Goal: Navigation & Orientation: Go to known website

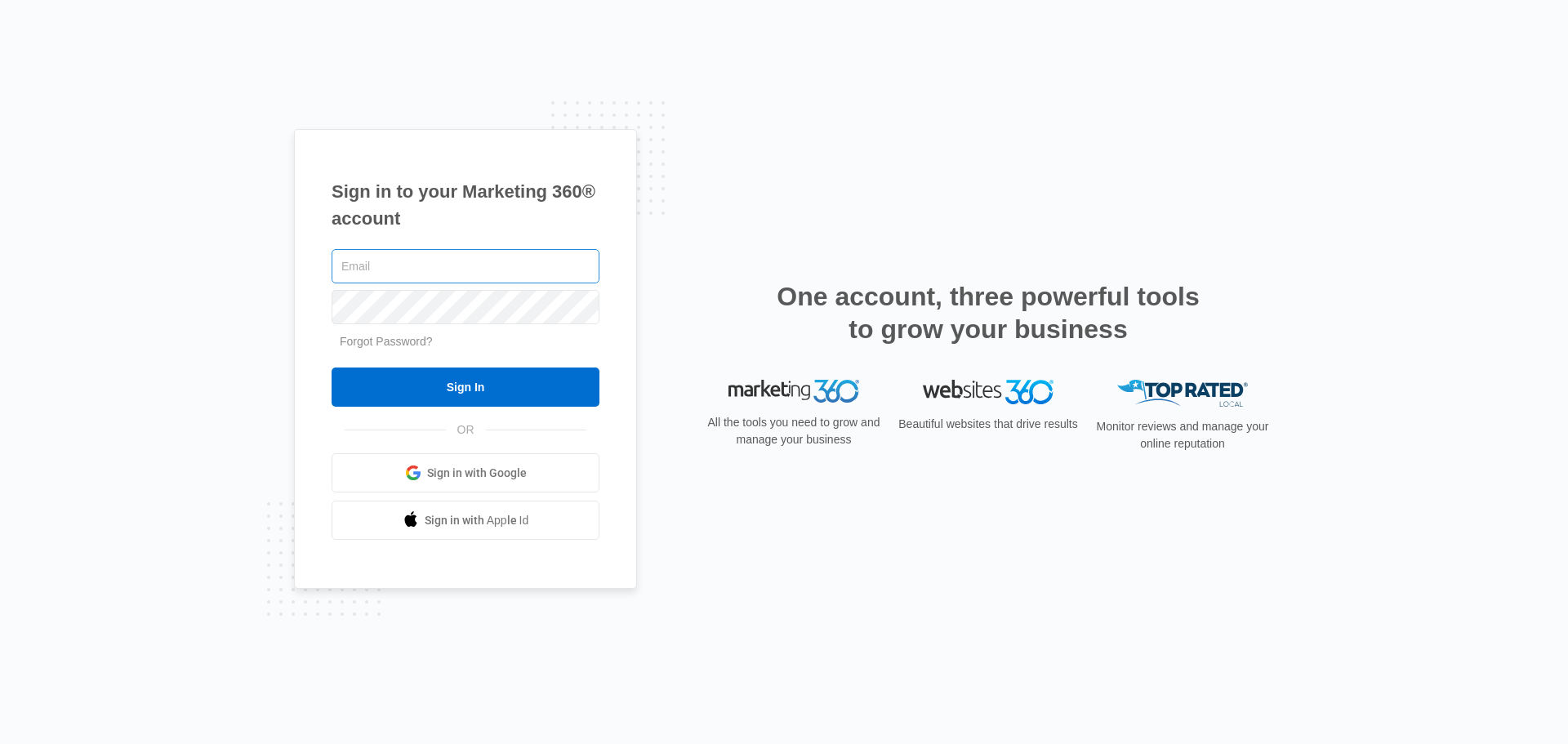
click at [484, 269] on input "text" at bounding box center [466, 266] width 268 height 34
click at [495, 272] on input "text" at bounding box center [466, 266] width 268 height 34
click at [506, 481] on span "Sign in with Google" at bounding box center [477, 473] width 100 height 17
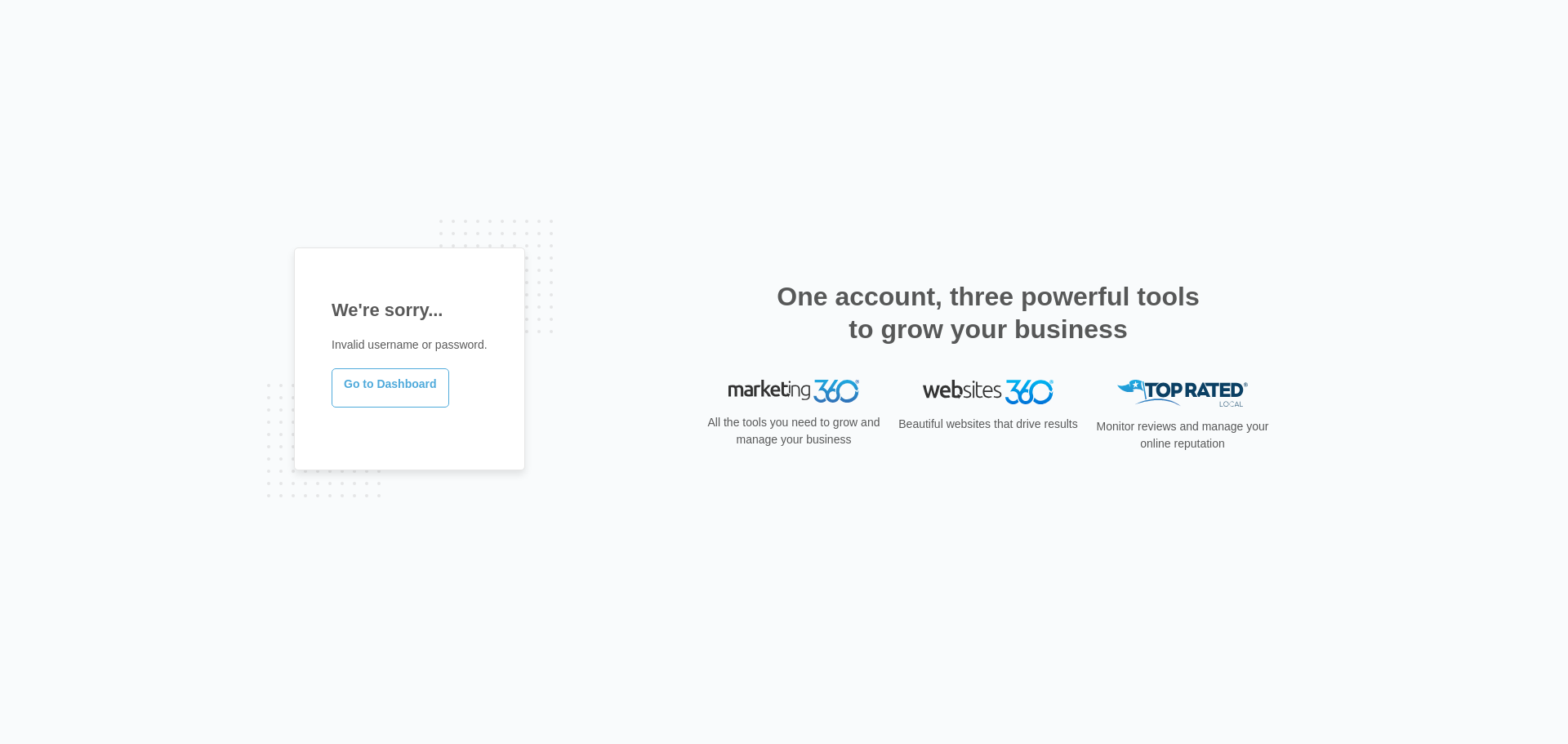
click at [374, 404] on link "Go to Dashboard" at bounding box center [391, 388] width 117 height 39
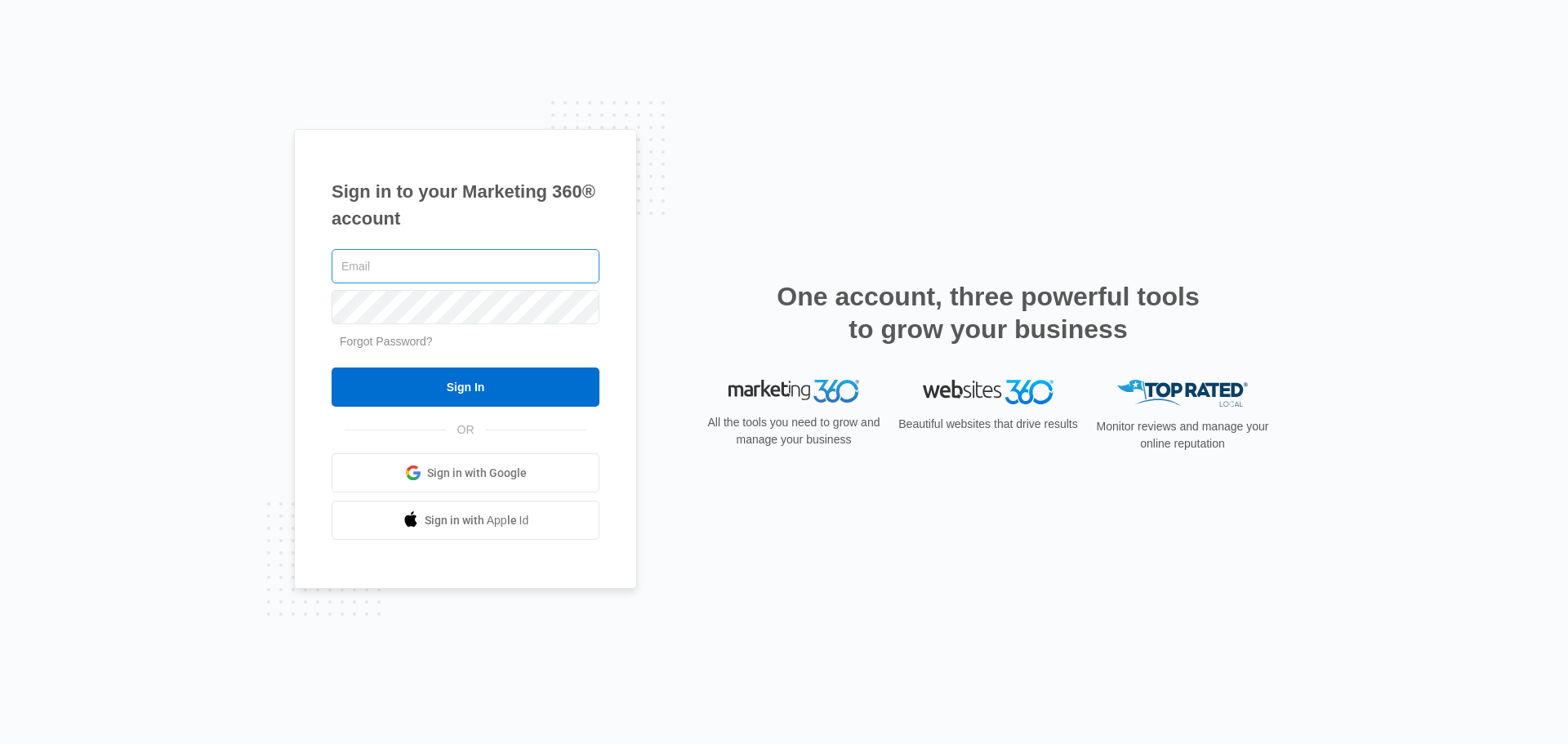
click at [520, 262] on input "text" at bounding box center [466, 266] width 268 height 34
click at [564, 468] on link "Sign in with Google" at bounding box center [466, 472] width 268 height 39
